Goal: Book appointment/travel/reservation

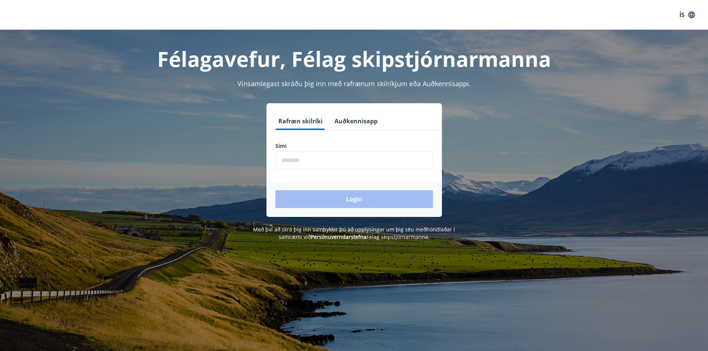
click at [364, 121] on button "Auðkennisapp" at bounding box center [355, 121] width 49 height 18
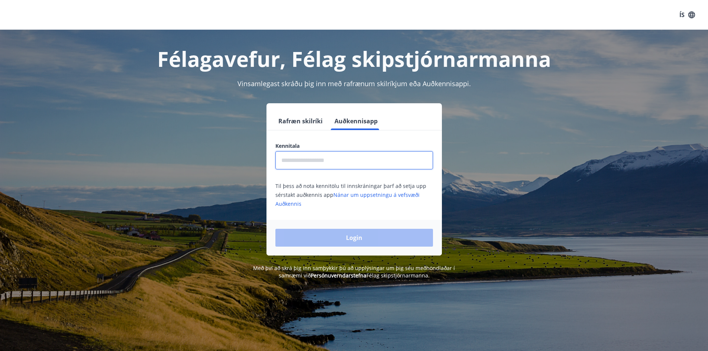
click at [347, 156] on input "text" at bounding box center [353, 160] width 157 height 18
type input "**********"
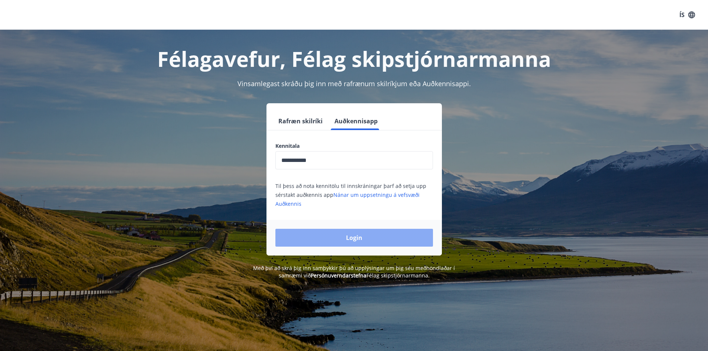
click at [361, 234] on button "Login" at bounding box center [353, 238] width 157 height 18
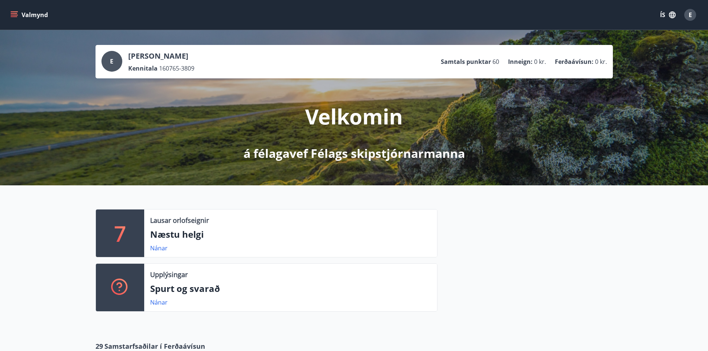
click at [16, 13] on icon "menu" at bounding box center [14, 13] width 7 height 1
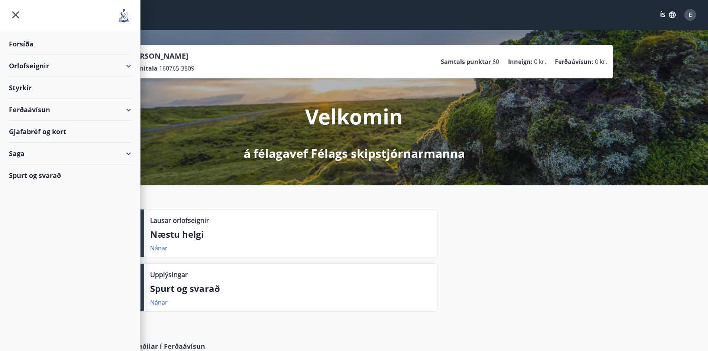
click at [37, 66] on div "Orlofseignir" at bounding box center [70, 66] width 122 height 22
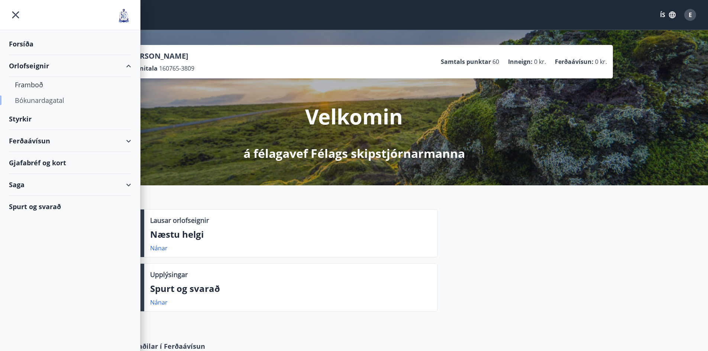
click at [42, 98] on div "Bókunardagatal" at bounding box center [70, 100] width 110 height 16
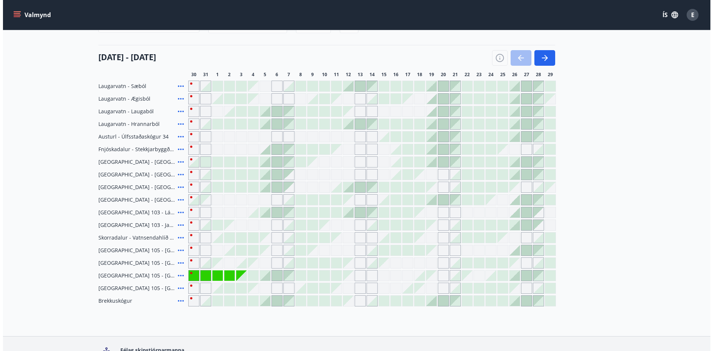
scroll to position [91, 0]
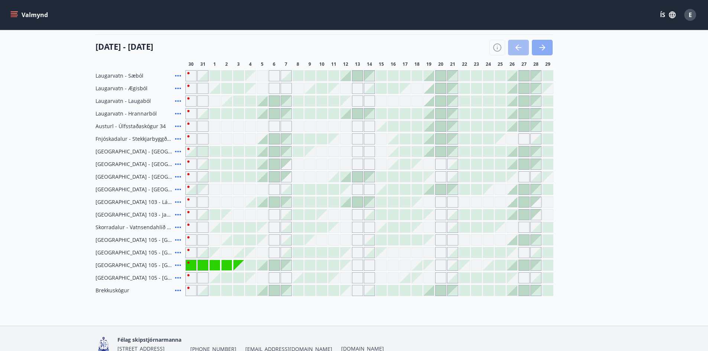
click at [544, 48] on icon "button" at bounding box center [542, 47] width 6 height 1
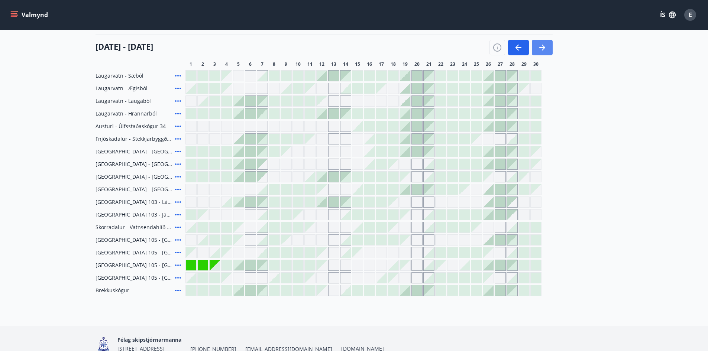
click at [544, 48] on icon "button" at bounding box center [542, 47] width 6 height 1
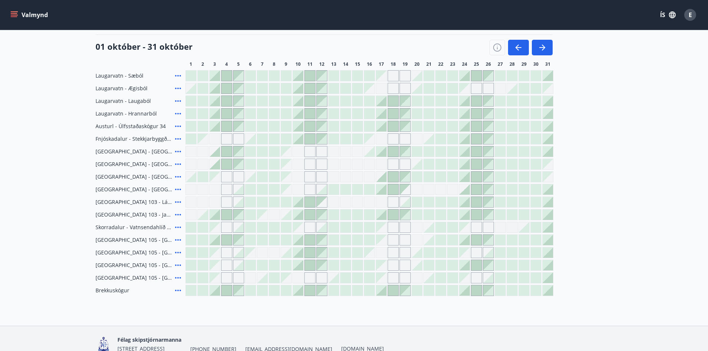
click at [180, 290] on icon at bounding box center [177, 290] width 9 height 9
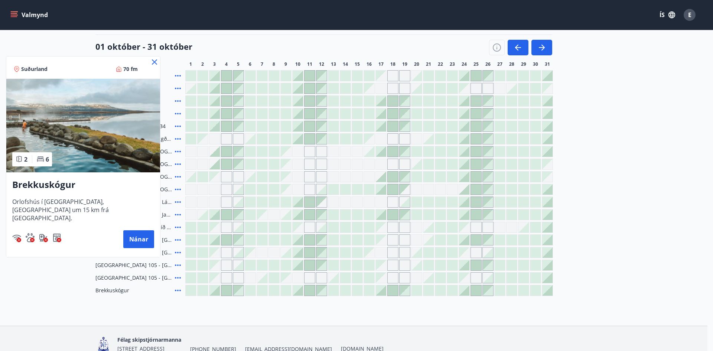
click at [153, 62] on icon at bounding box center [154, 62] width 9 height 9
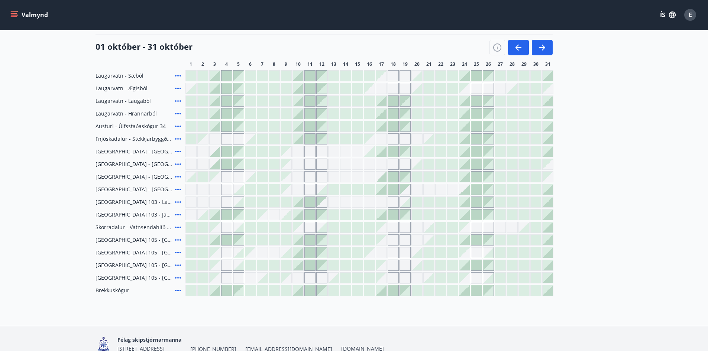
click at [174, 289] on icon at bounding box center [177, 290] width 9 height 9
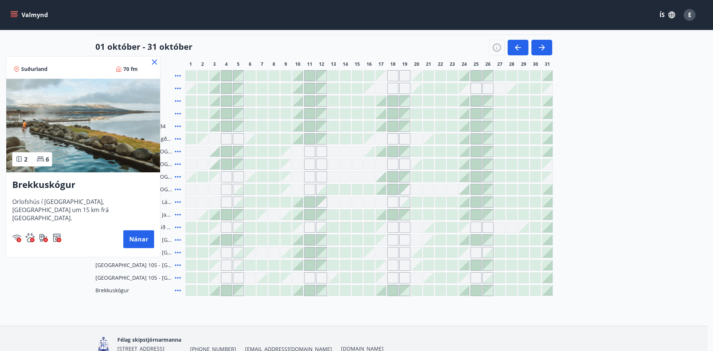
click at [81, 146] on img at bounding box center [83, 126] width 154 height 94
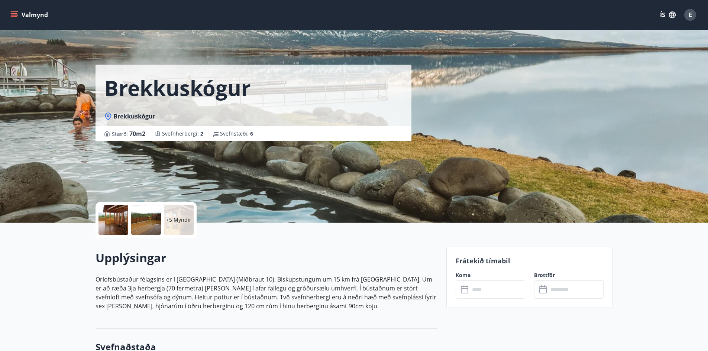
click at [101, 226] on div at bounding box center [113, 220] width 30 height 30
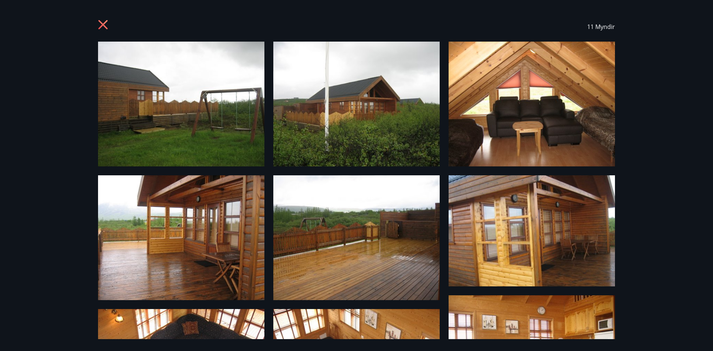
click at [178, 89] on img at bounding box center [181, 104] width 166 height 125
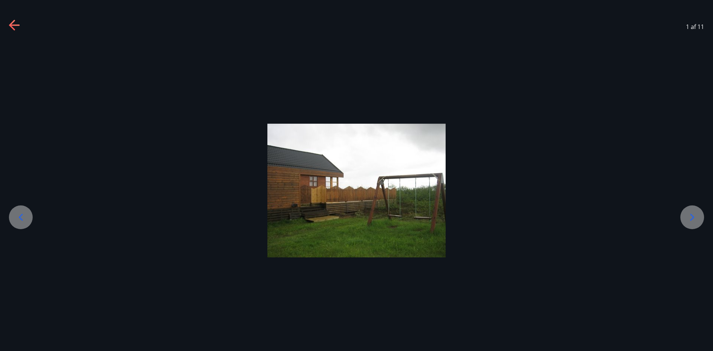
click at [693, 227] on div at bounding box center [692, 217] width 24 height 24
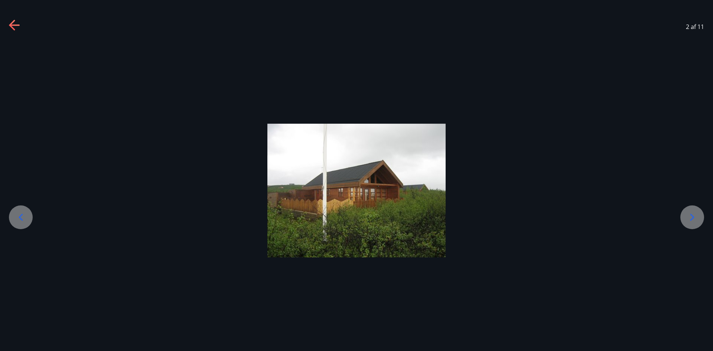
click at [693, 227] on div at bounding box center [692, 217] width 24 height 24
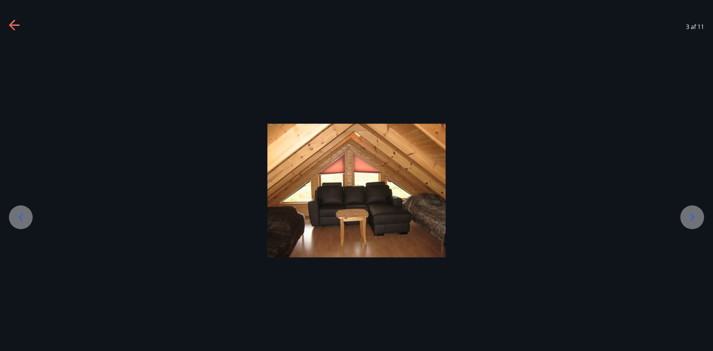
click at [693, 227] on div at bounding box center [692, 217] width 24 height 24
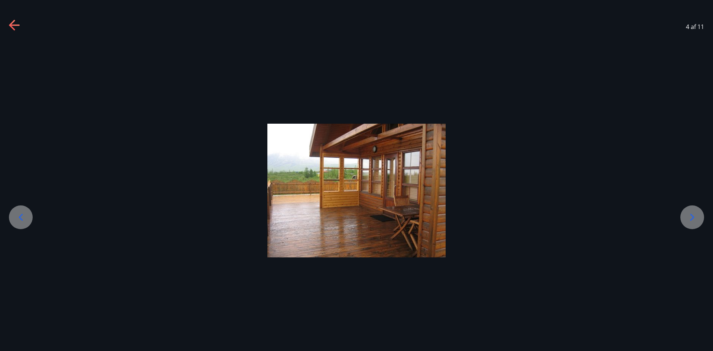
click at [693, 227] on div at bounding box center [692, 217] width 24 height 24
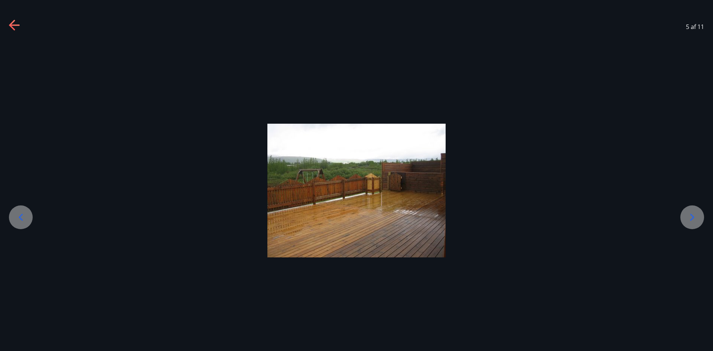
click at [693, 227] on div at bounding box center [692, 217] width 24 height 24
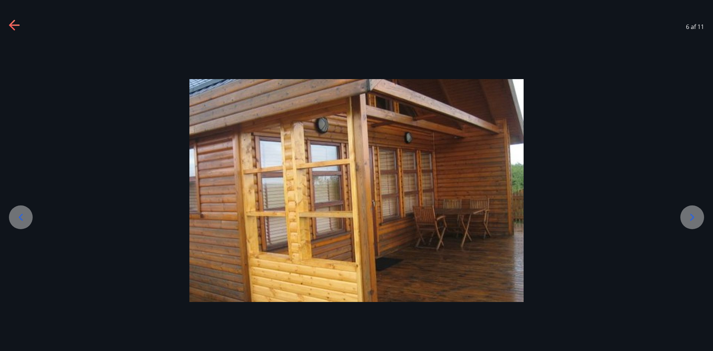
click at [697, 222] on icon at bounding box center [692, 217] width 12 height 12
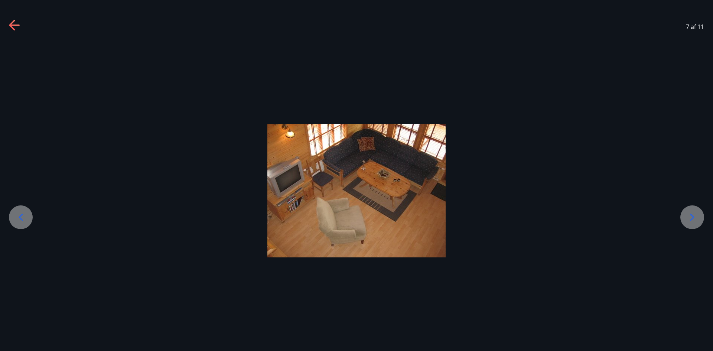
click at [697, 222] on icon at bounding box center [692, 217] width 12 height 12
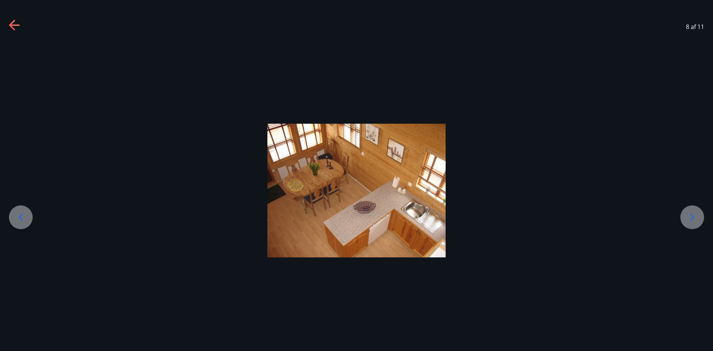
click at [697, 222] on icon at bounding box center [692, 217] width 12 height 12
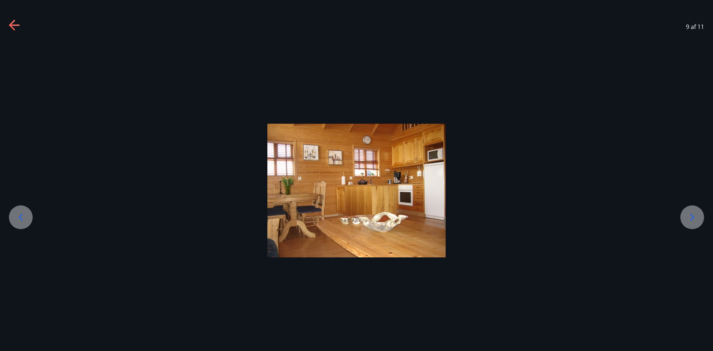
click at [697, 222] on icon at bounding box center [692, 217] width 12 height 12
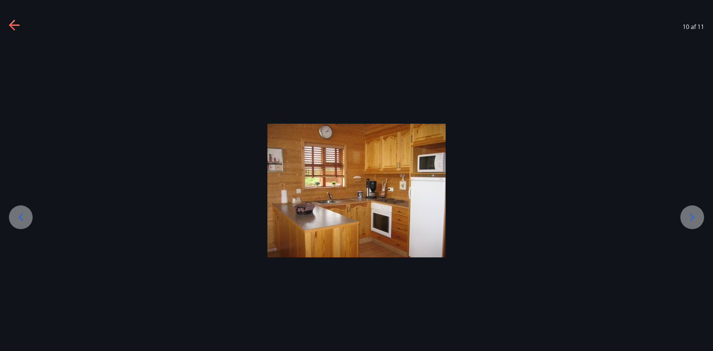
click at [697, 222] on icon at bounding box center [692, 217] width 12 height 12
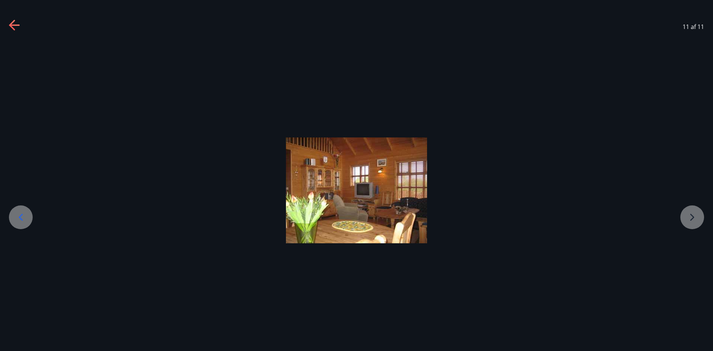
click at [697, 222] on div at bounding box center [356, 190] width 713 height 106
click at [15, 22] on icon at bounding box center [15, 26] width 12 height 12
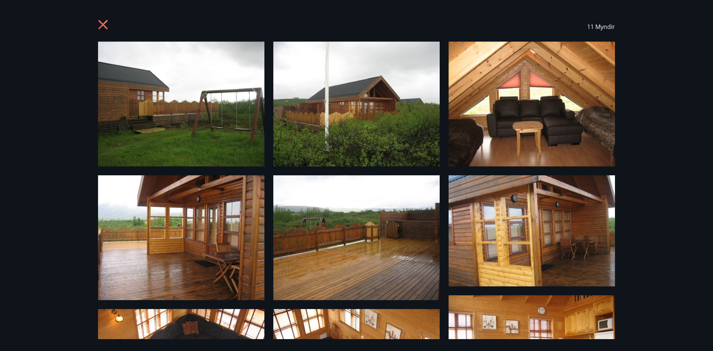
click at [101, 22] on icon at bounding box center [102, 24] width 9 height 9
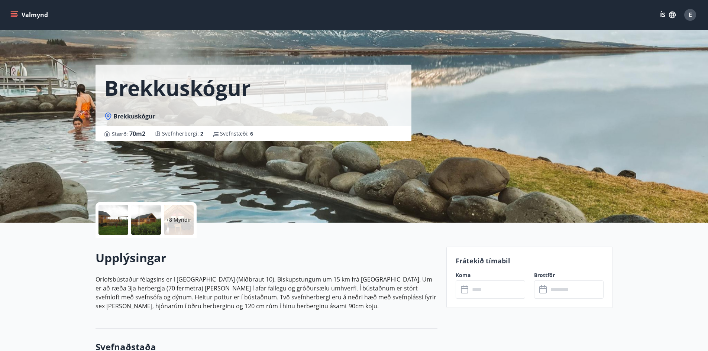
scroll to position [1, 0]
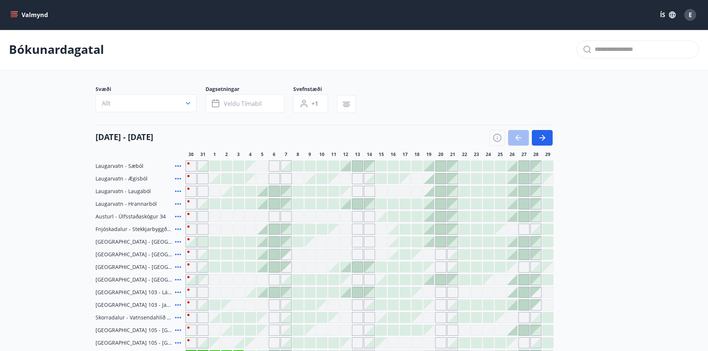
click at [346, 170] on div at bounding box center [345, 166] width 10 height 10
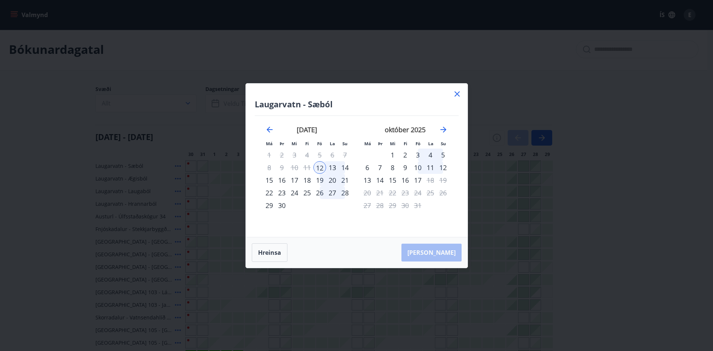
click at [346, 171] on div "14" at bounding box center [345, 167] width 13 height 13
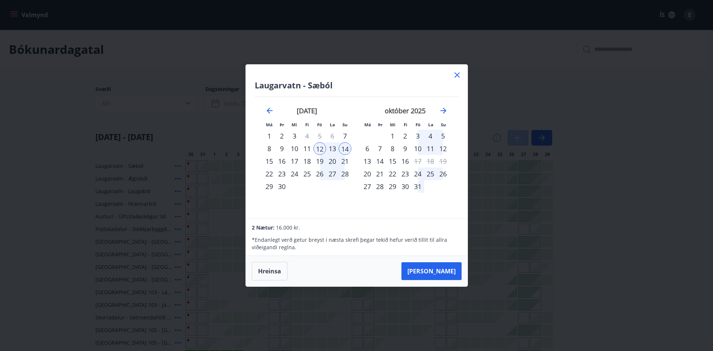
click at [459, 76] on icon at bounding box center [457, 75] width 9 height 9
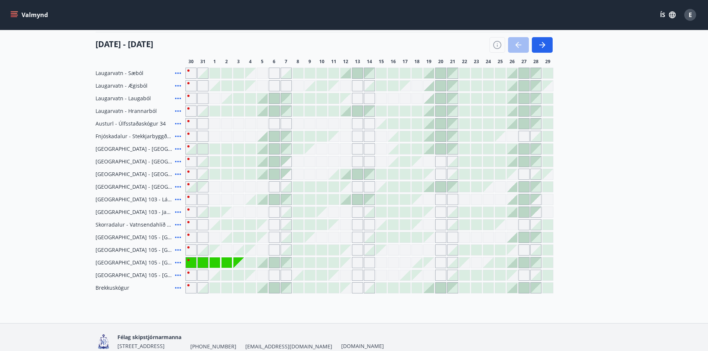
scroll to position [129, 0]
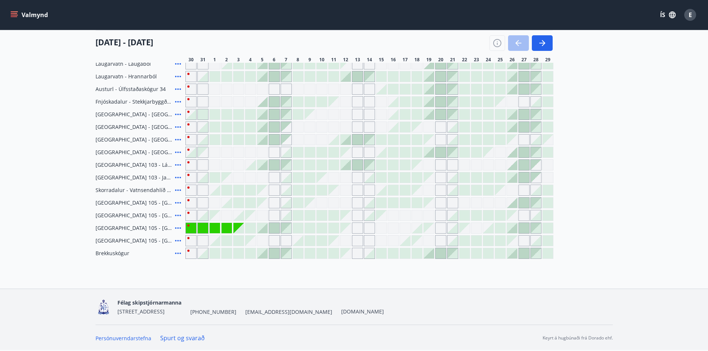
click at [348, 168] on div at bounding box center [345, 165] width 10 height 10
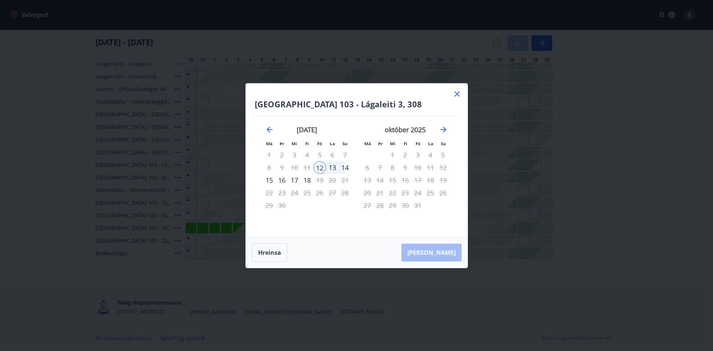
click at [349, 170] on div "14" at bounding box center [345, 167] width 13 height 13
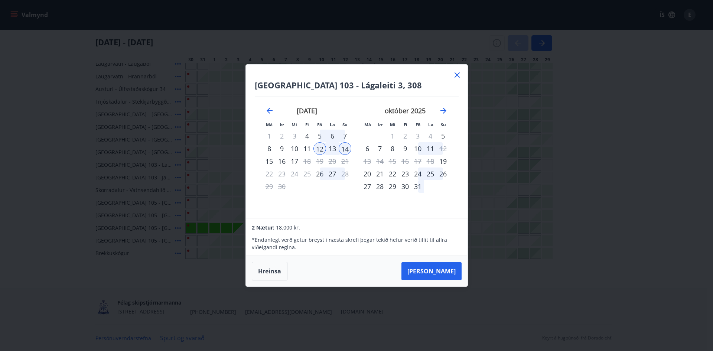
click at [454, 76] on icon at bounding box center [457, 75] width 9 height 9
